Goal: Transaction & Acquisition: Book appointment/travel/reservation

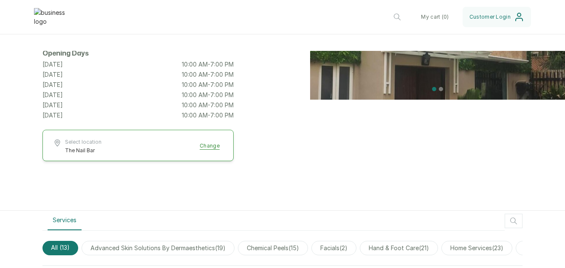
scroll to position [109, 0]
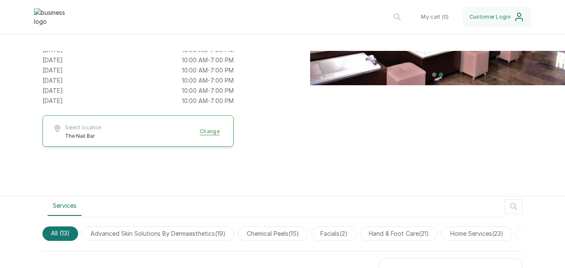
click at [205, 135] on button "Select location The Nail Bar Change" at bounding box center [138, 131] width 170 height 15
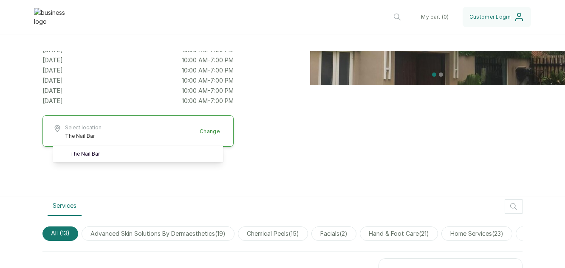
click at [209, 134] on button "Select location The Nail Bar Change" at bounding box center [138, 131] width 170 height 15
click at [205, 133] on button "Select location The Nail Bar Change" at bounding box center [138, 131] width 170 height 15
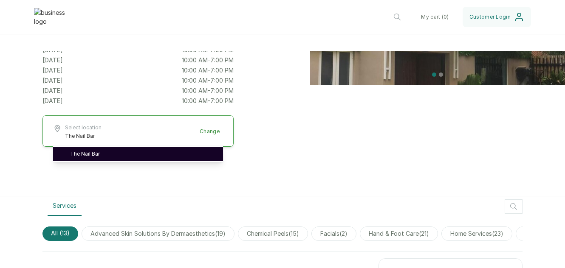
click at [169, 156] on link "The Nail Bar" at bounding box center [143, 154] width 146 height 7
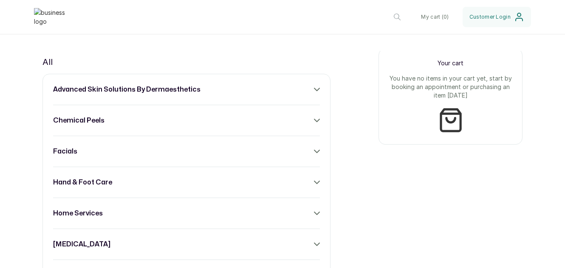
scroll to position [321, 0]
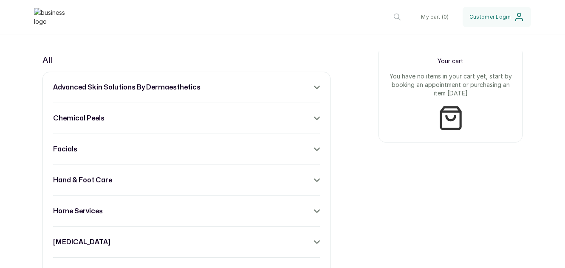
click at [266, 149] on div "advanced skin solutions by dermaesthetics chemical peels facials hand & foot ca…" at bounding box center [186, 273] width 288 height 403
click at [314, 151] on icon at bounding box center [316, 149] width 5 height 3
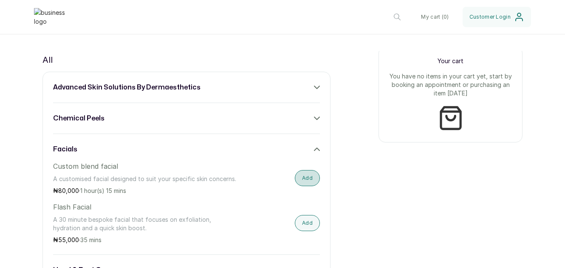
click at [302, 186] on button "Add" at bounding box center [307, 178] width 25 height 16
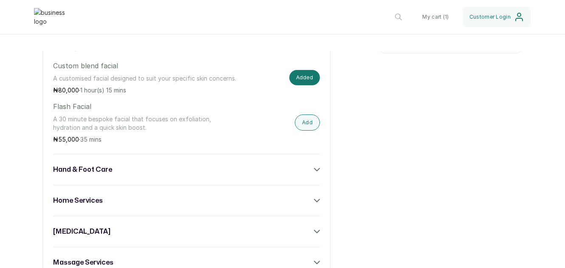
scroll to position [433, 0]
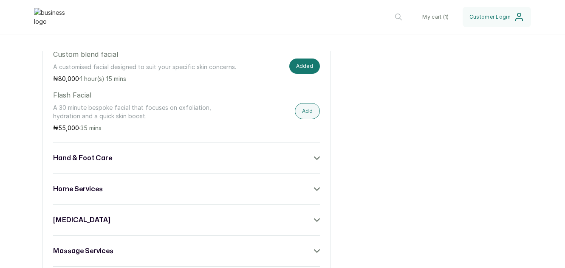
click at [314, 161] on icon at bounding box center [317, 158] width 6 height 6
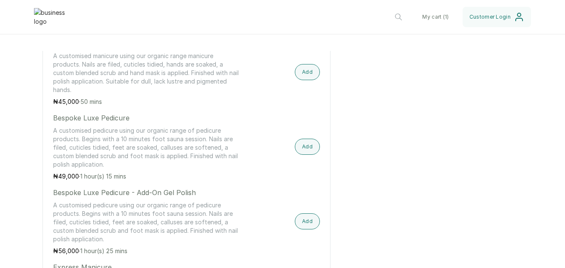
scroll to position [626, 0]
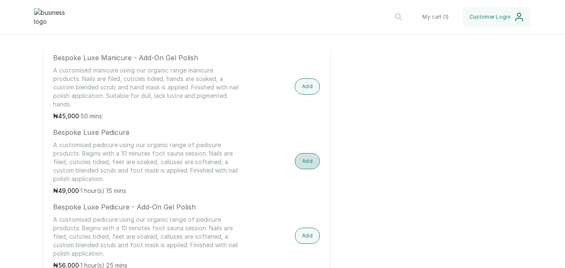
click at [301, 169] on button "Add" at bounding box center [307, 161] width 25 height 16
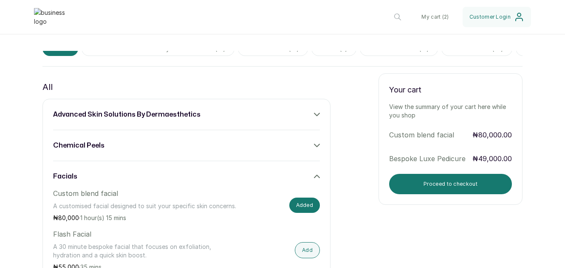
scroll to position [309, 0]
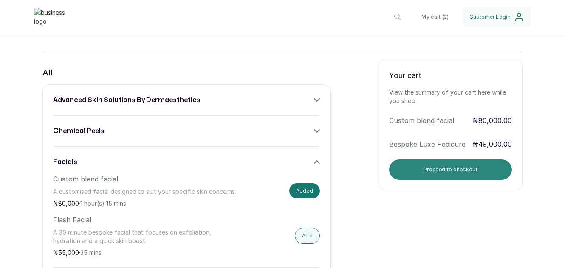
click at [461, 171] on button "Proceed to checkout" at bounding box center [450, 170] width 123 height 20
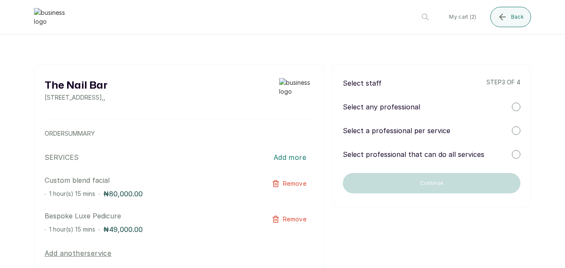
scroll to position [0, 0]
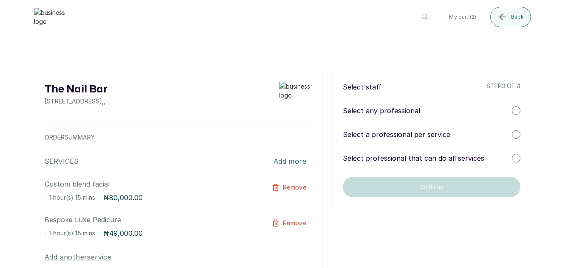
click at [511, 134] on div at bounding box center [515, 134] width 8 height 8
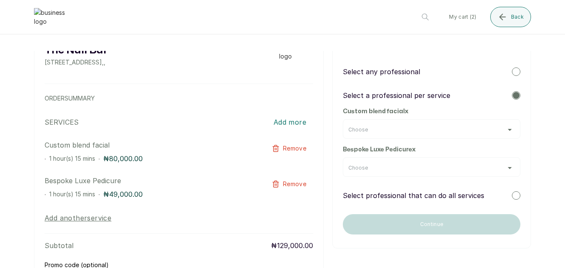
scroll to position [41, 0]
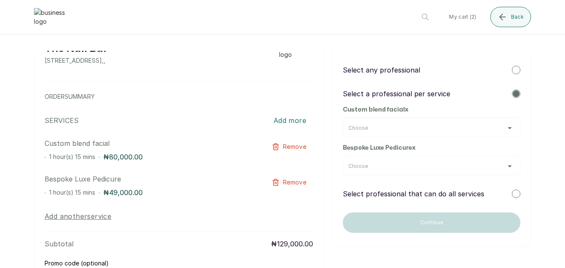
click at [502, 124] on div "Choose" at bounding box center [431, 128] width 177 height 20
click at [503, 129] on div "Choose" at bounding box center [431, 128] width 166 height 7
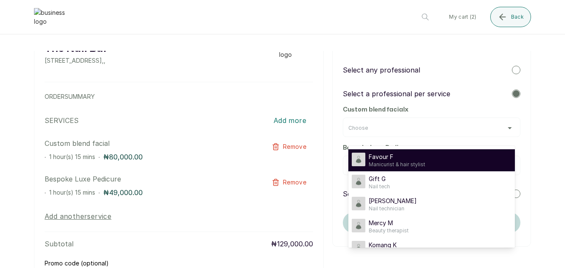
click at [434, 166] on div "Favour F Manicurist & hair stylist" at bounding box center [431, 160] width 160 height 15
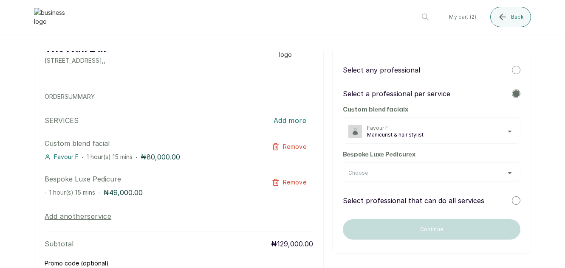
click at [504, 132] on span "Manicurist & hair stylist" at bounding box center [441, 135] width 148 height 7
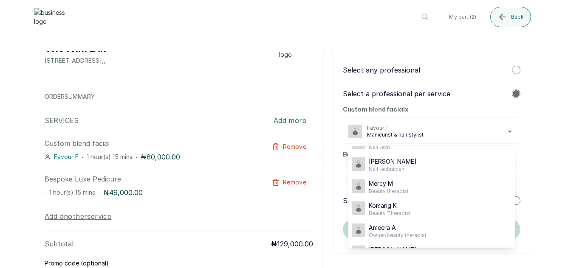
scroll to position [44, 0]
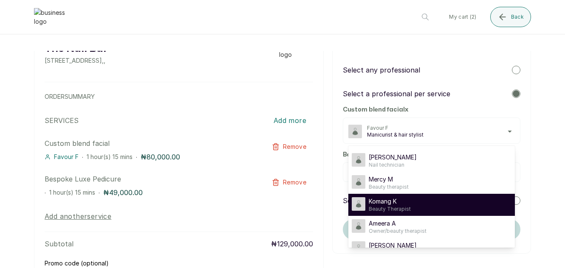
click at [438, 202] on div "Komang K Beauty Therapist" at bounding box center [431, 204] width 160 height 15
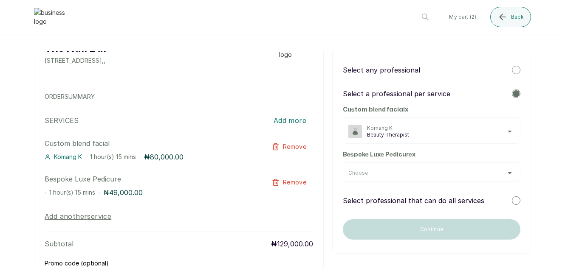
click at [502, 175] on div "Choose" at bounding box center [431, 173] width 166 height 7
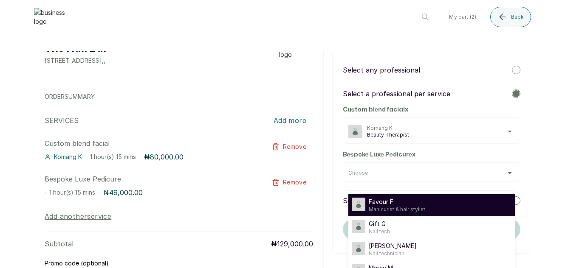
click at [433, 202] on div "Favour F Manicurist & hair stylist" at bounding box center [431, 205] width 160 height 15
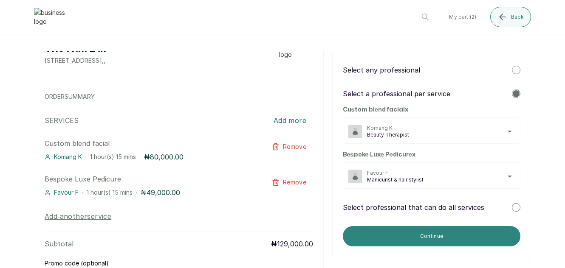
click at [423, 231] on button "Continue" at bounding box center [431, 236] width 177 height 20
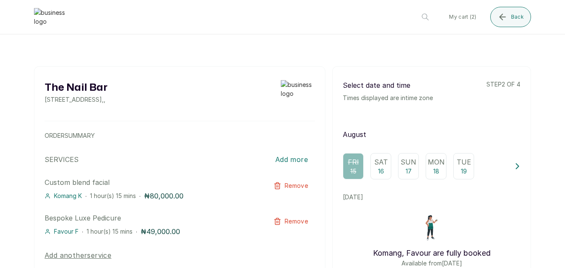
scroll to position [0, 0]
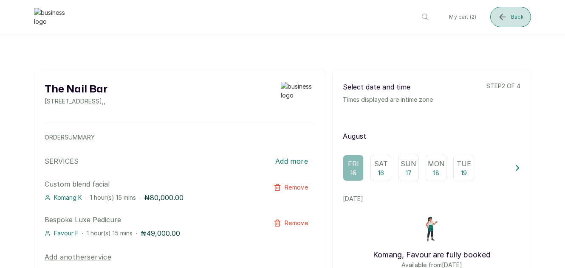
click at [507, 24] on button "Back" at bounding box center [510, 17] width 41 height 20
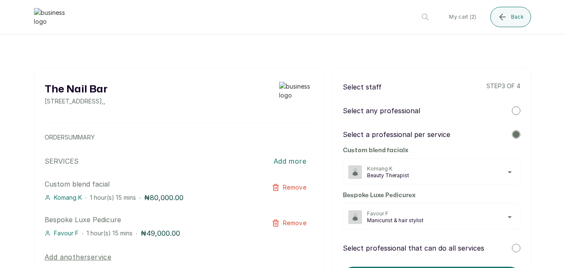
click at [505, 216] on span "Favour F" at bounding box center [441, 214] width 148 height 7
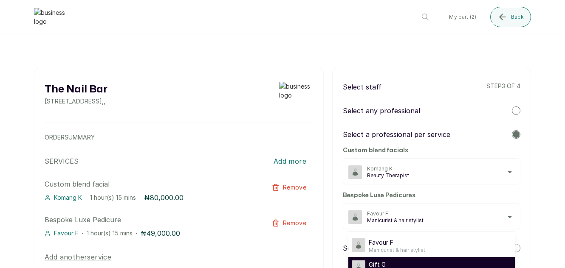
scroll to position [11, 0]
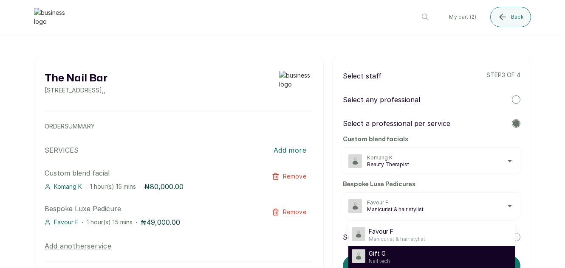
click at [416, 259] on li "Gift G Nail tech" at bounding box center [431, 257] width 166 height 22
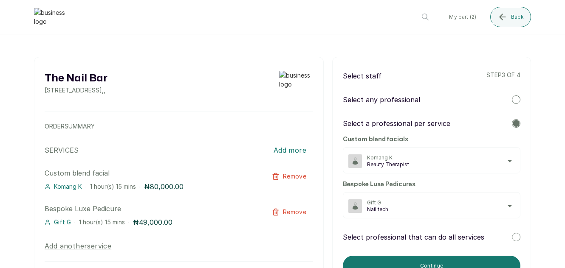
scroll to position [38, 0]
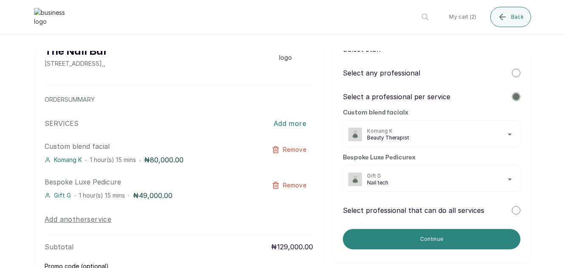
click at [451, 236] on button "Continue" at bounding box center [431, 239] width 177 height 20
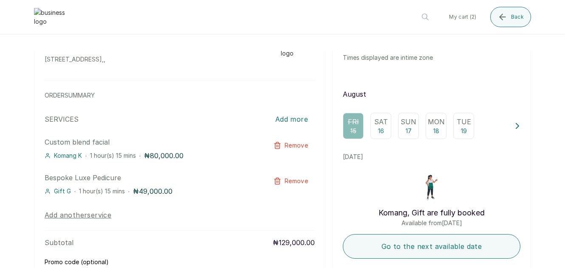
scroll to position [46, 0]
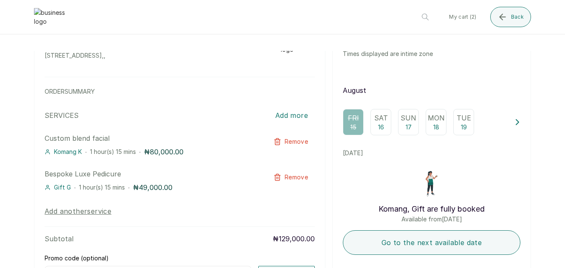
click at [374, 123] on p "Sat" at bounding box center [381, 118] width 14 height 10
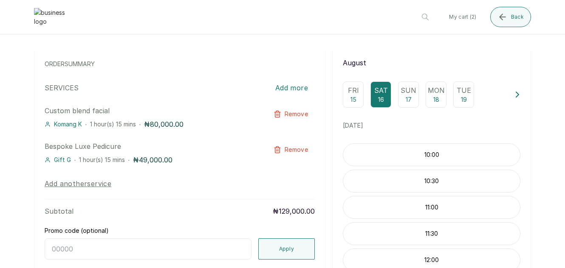
scroll to position [76, 0]
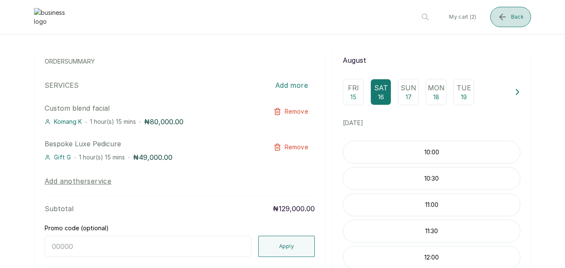
click at [512, 21] on button "Back" at bounding box center [510, 17] width 41 height 20
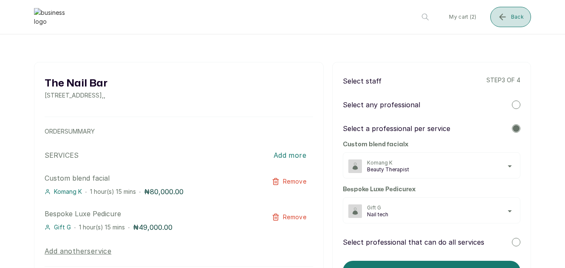
scroll to position [0, 0]
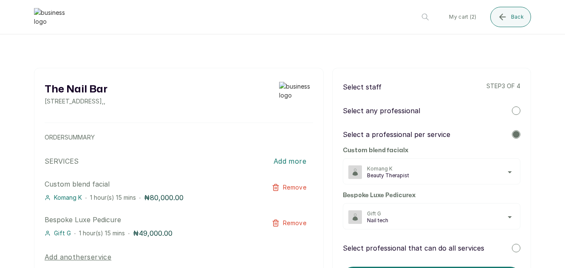
click at [511, 109] on div at bounding box center [515, 111] width 8 height 8
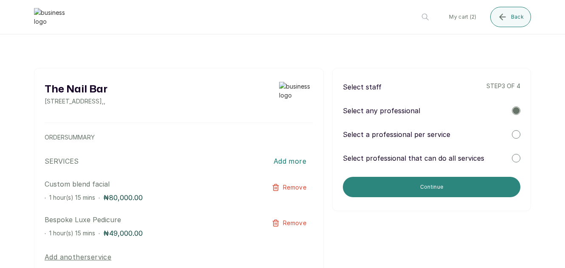
click at [444, 182] on button "Continue" at bounding box center [431, 187] width 177 height 20
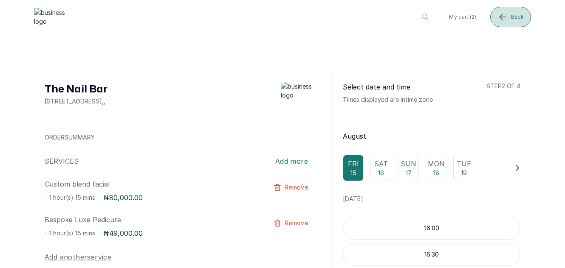
click at [512, 19] on span "Back" at bounding box center [517, 17] width 13 height 7
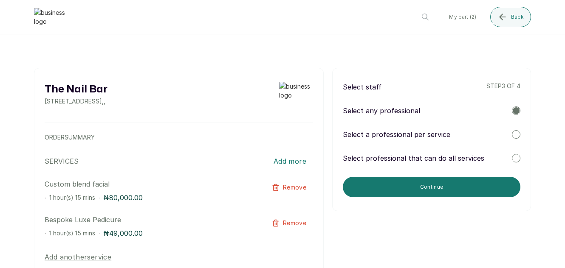
click at [511, 137] on div at bounding box center [515, 134] width 8 height 8
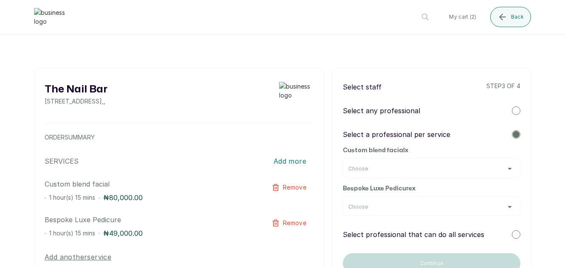
click at [505, 167] on div "Choose" at bounding box center [431, 169] width 166 height 7
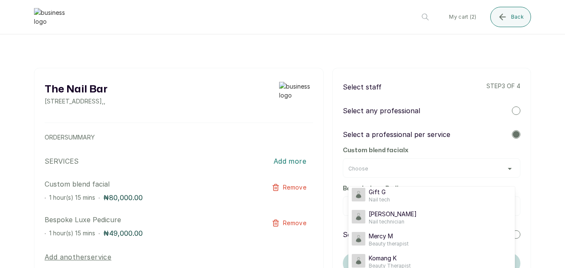
scroll to position [30, 0]
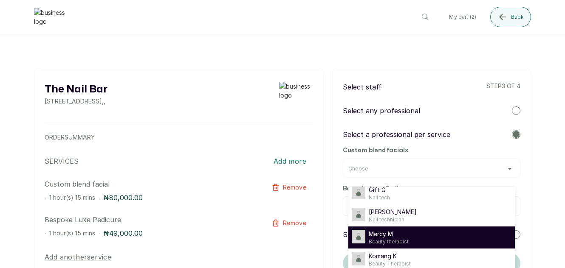
click at [430, 235] on div "Mercy M Beauty therapist" at bounding box center [431, 237] width 160 height 15
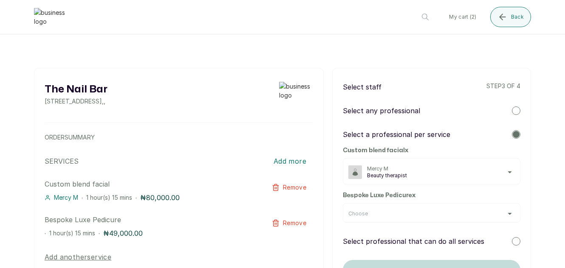
click at [503, 216] on div "Choose" at bounding box center [431, 214] width 166 height 7
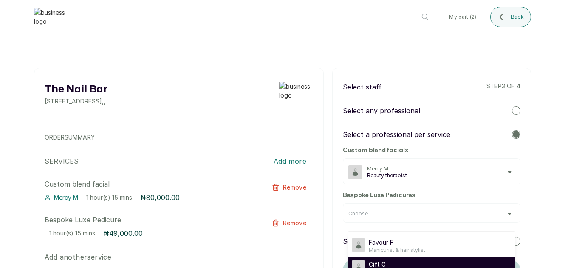
scroll to position [11, 0]
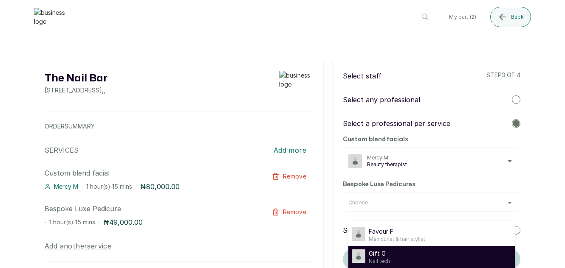
click at [463, 260] on li "Gift G Nail tech" at bounding box center [431, 257] width 166 height 22
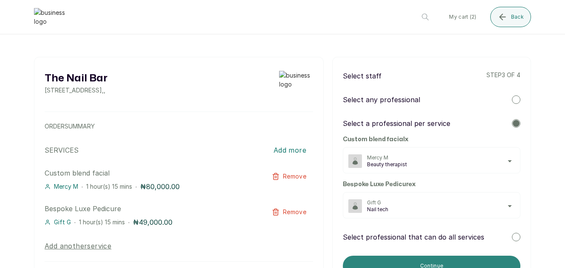
click at [445, 257] on button "Continue" at bounding box center [431, 266] width 177 height 20
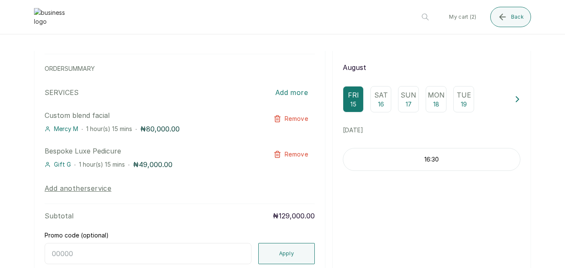
scroll to position [71, 0]
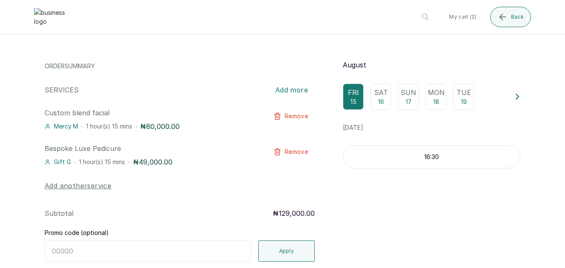
click at [378, 101] on p "16" at bounding box center [381, 102] width 6 height 8
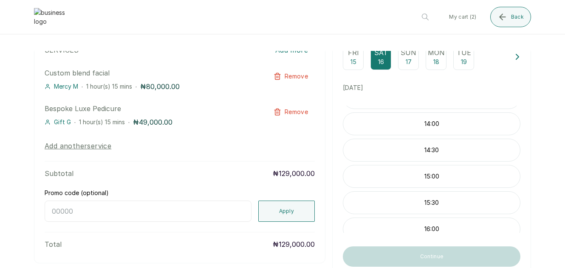
scroll to position [238, 0]
click at [433, 59] on p "18" at bounding box center [436, 62] width 6 height 8
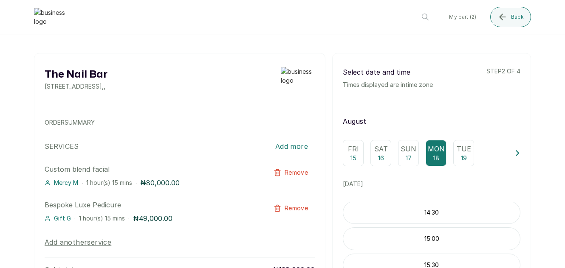
scroll to position [0, 0]
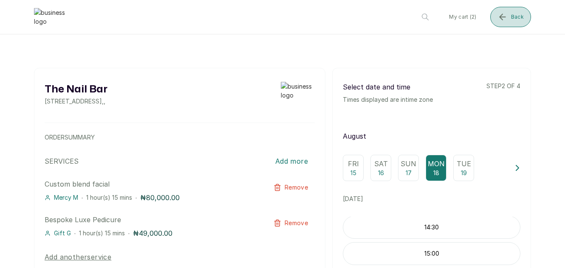
click at [518, 11] on button "Back" at bounding box center [510, 17] width 41 height 20
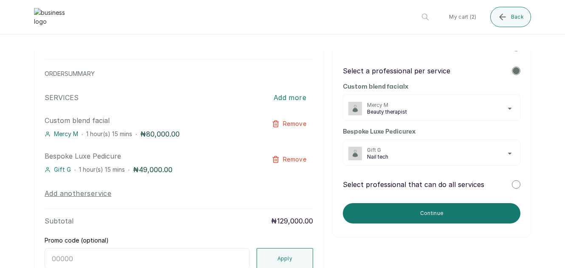
scroll to position [63, 0]
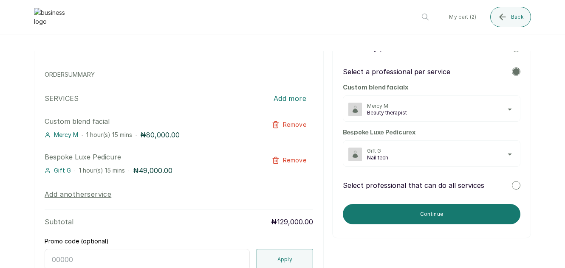
click at [511, 184] on div at bounding box center [515, 185] width 8 height 8
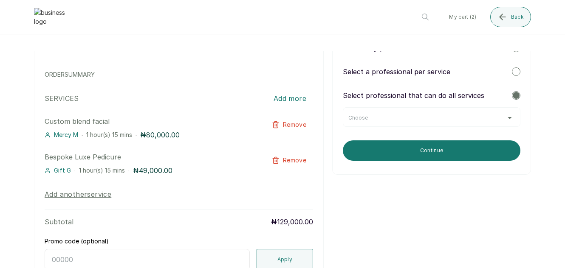
click at [507, 117] on div "Choose" at bounding box center [431, 118] width 166 height 7
click at [501, 117] on div "Choose" at bounding box center [431, 118] width 166 height 7
click at [511, 71] on div at bounding box center [515, 71] width 8 height 8
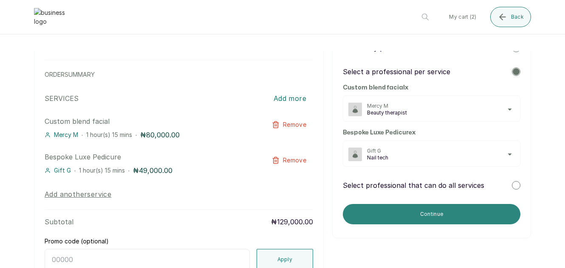
click at [459, 208] on button "Continue" at bounding box center [431, 214] width 177 height 20
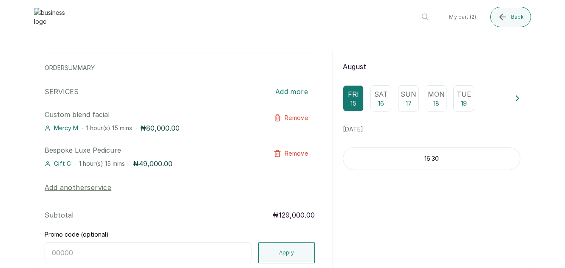
scroll to position [69, 0]
click at [462, 171] on div "16:30" at bounding box center [431, 159] width 177 height 23
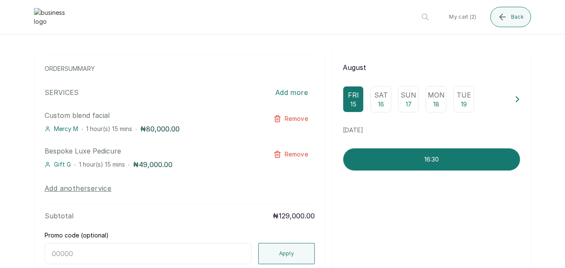
click at [458, 163] on p "16:30" at bounding box center [431, 159] width 177 height 8
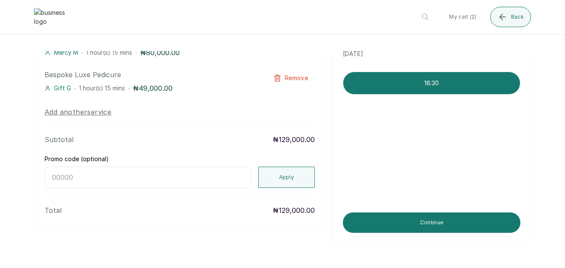
scroll to position [152, 0]
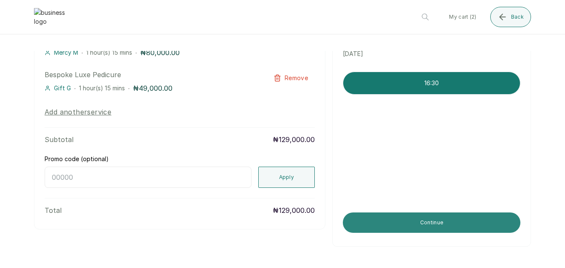
click at [461, 220] on button "Continue" at bounding box center [431, 223] width 177 height 20
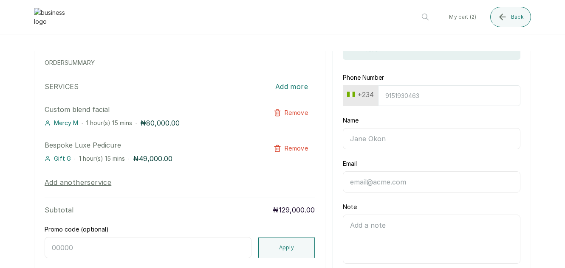
scroll to position [68, 0]
